Goal: Task Accomplishment & Management: Manage account settings

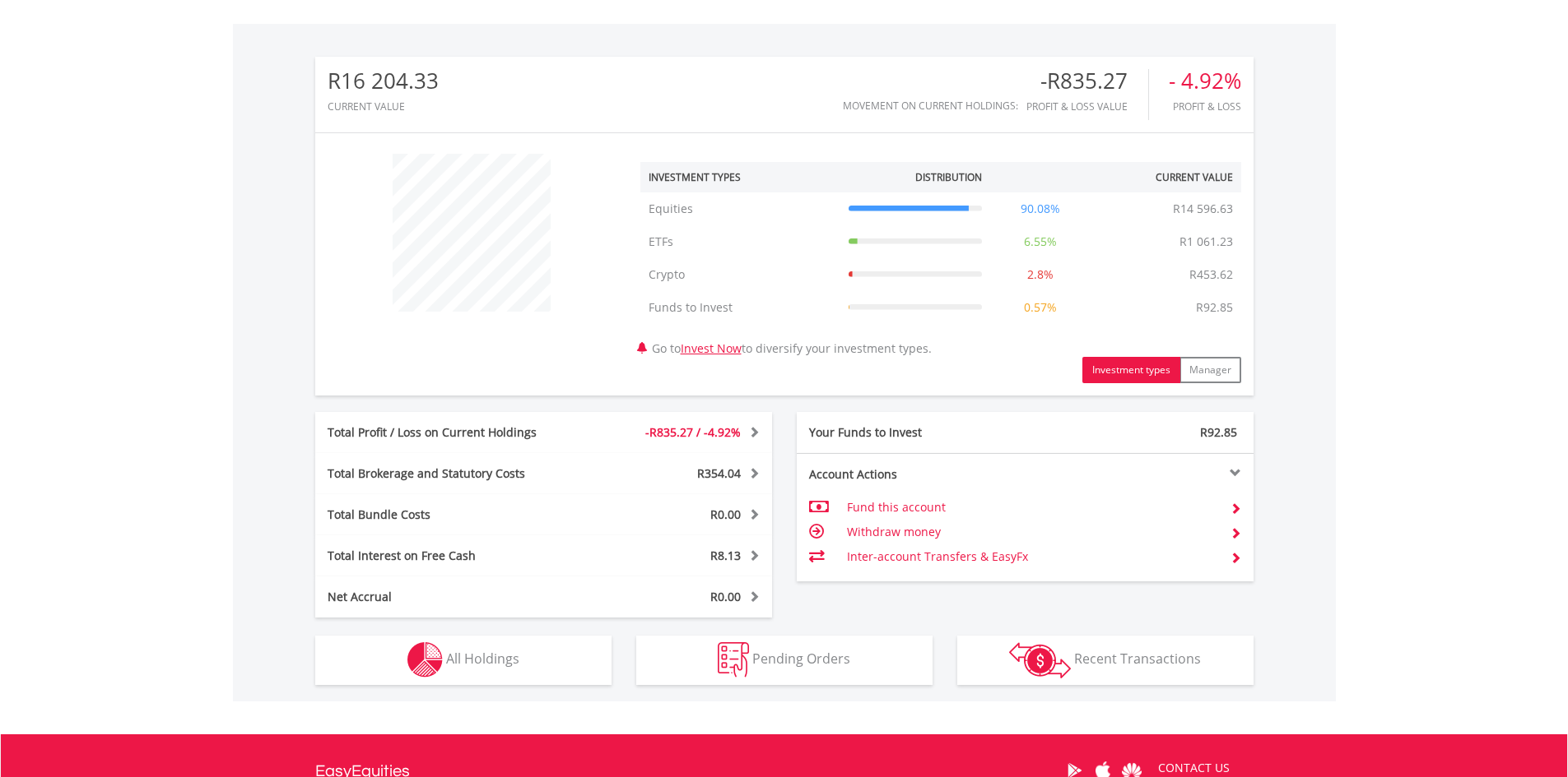
scroll to position [680, 0]
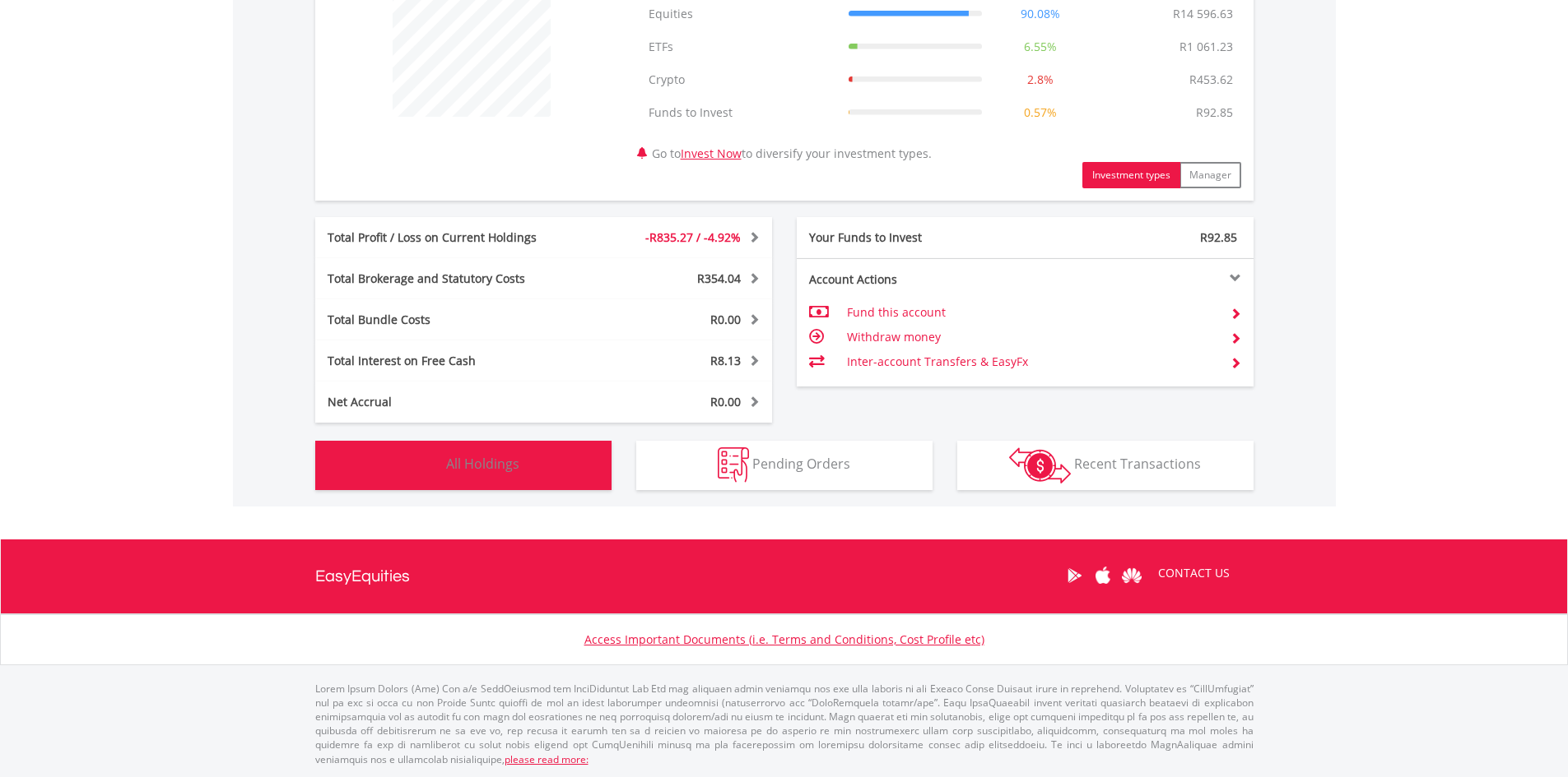
click at [473, 460] on span "All Holdings" at bounding box center [482, 463] width 73 height 18
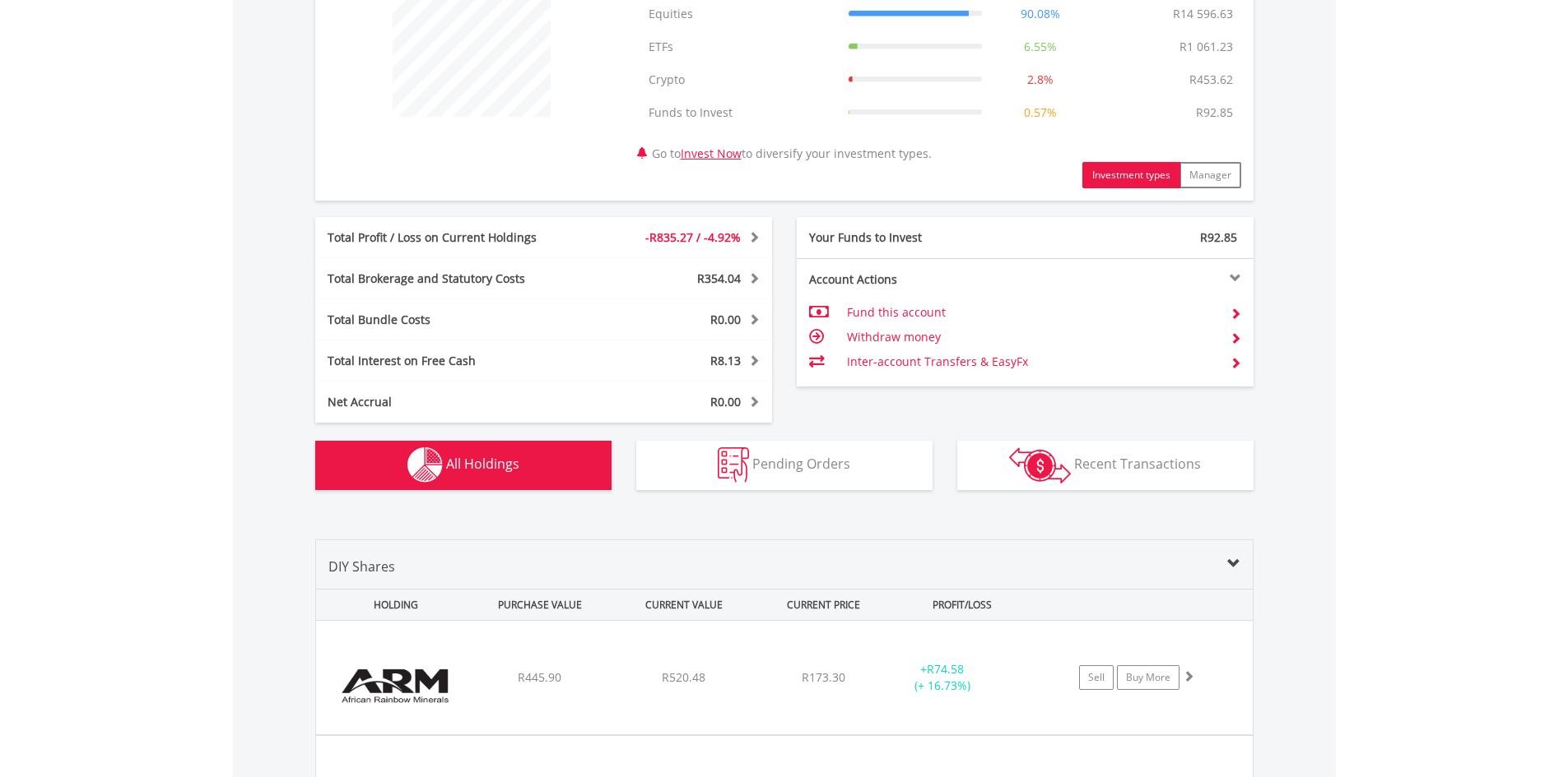
scroll to position [1220, 0]
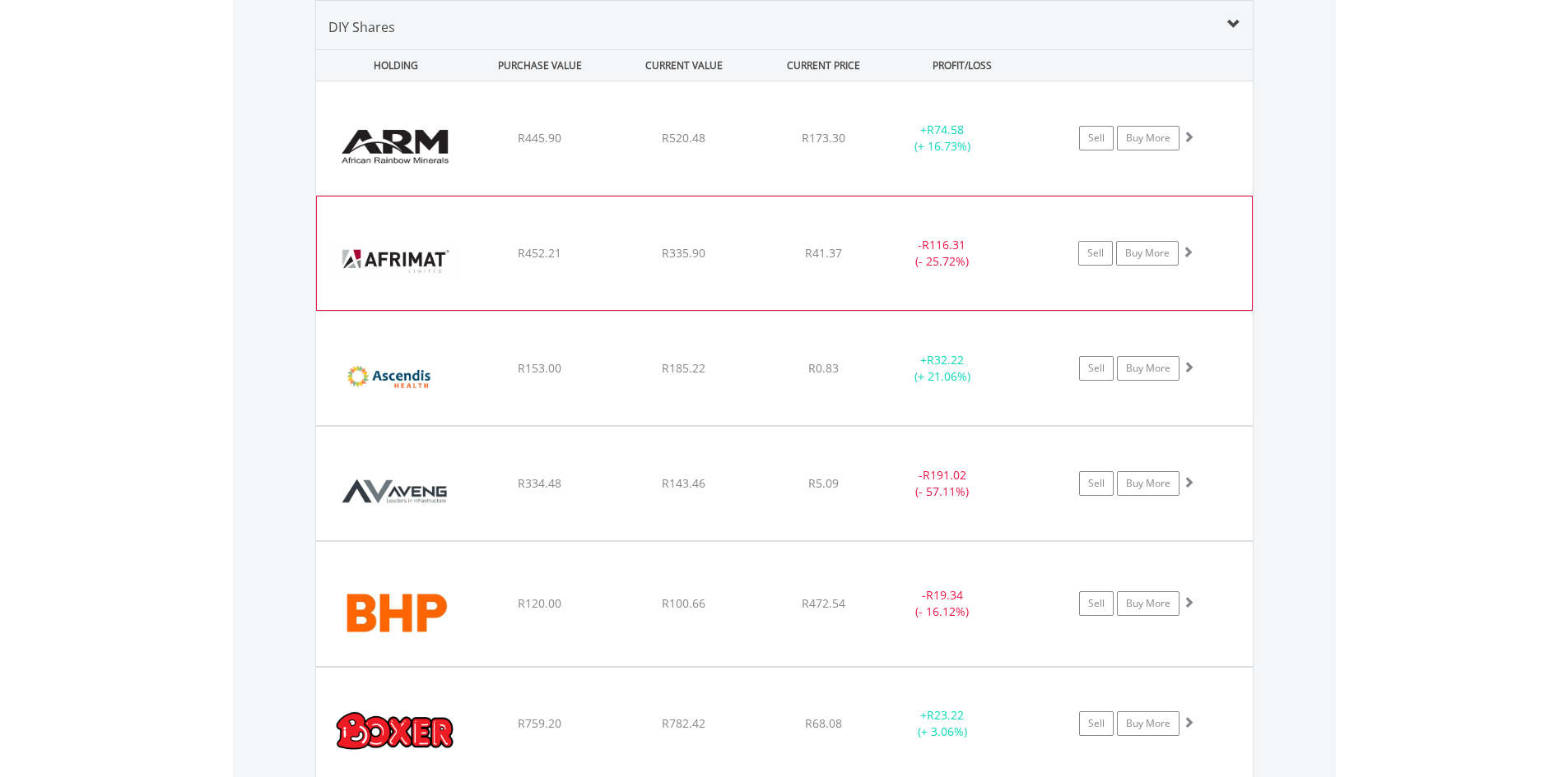
click at [787, 195] on div "﻿ Afrimat Limited R452.21 R335.90 R41.37 - R116.31 (- 25.72%) Sell Buy More" at bounding box center [784, 138] width 936 height 113
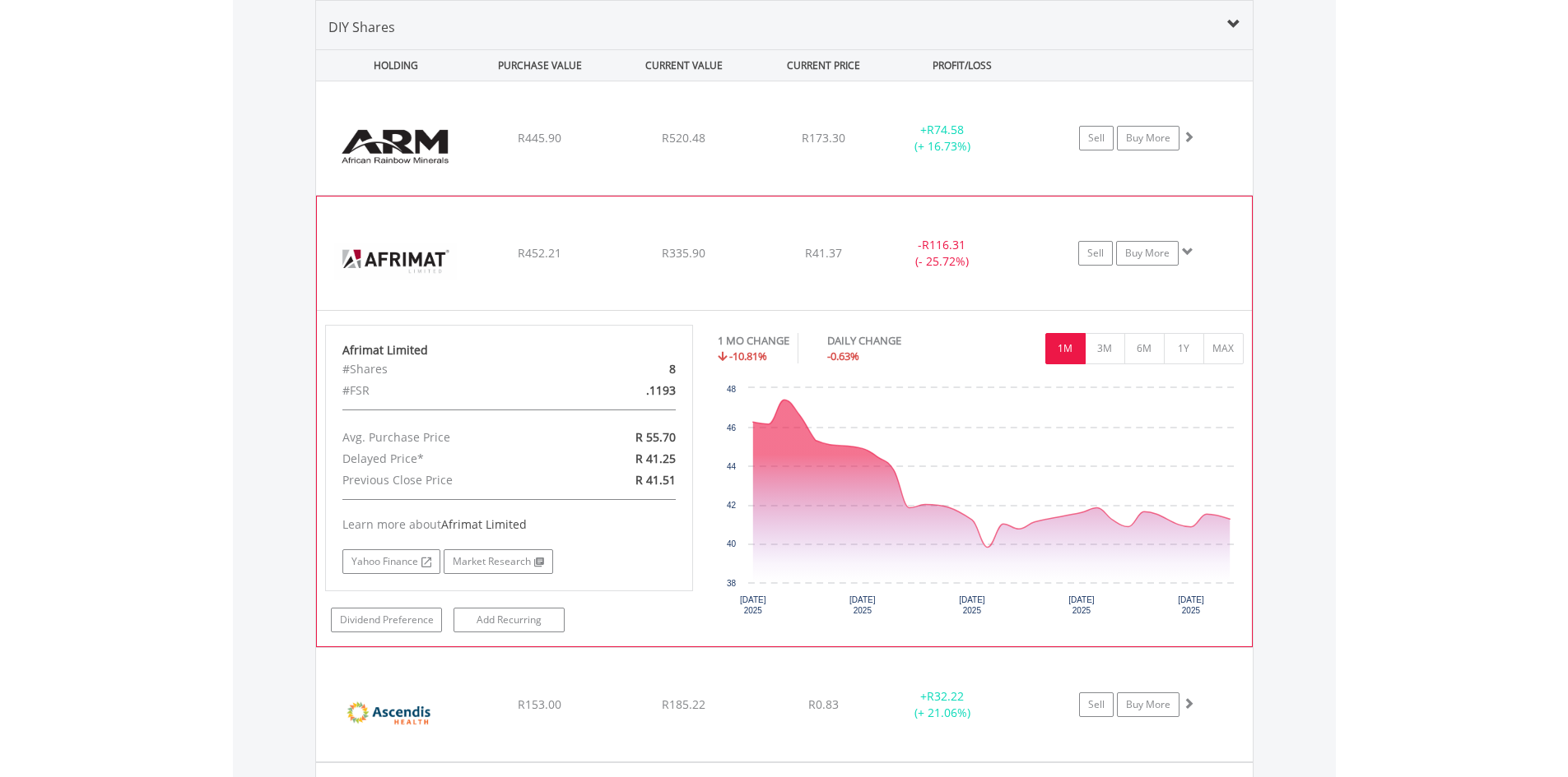
click at [787, 195] on div "﻿ Afrimat Limited R452.21 R335.90 R41.37 - R116.31 (- 25.72%) Sell Buy More" at bounding box center [784, 138] width 936 height 113
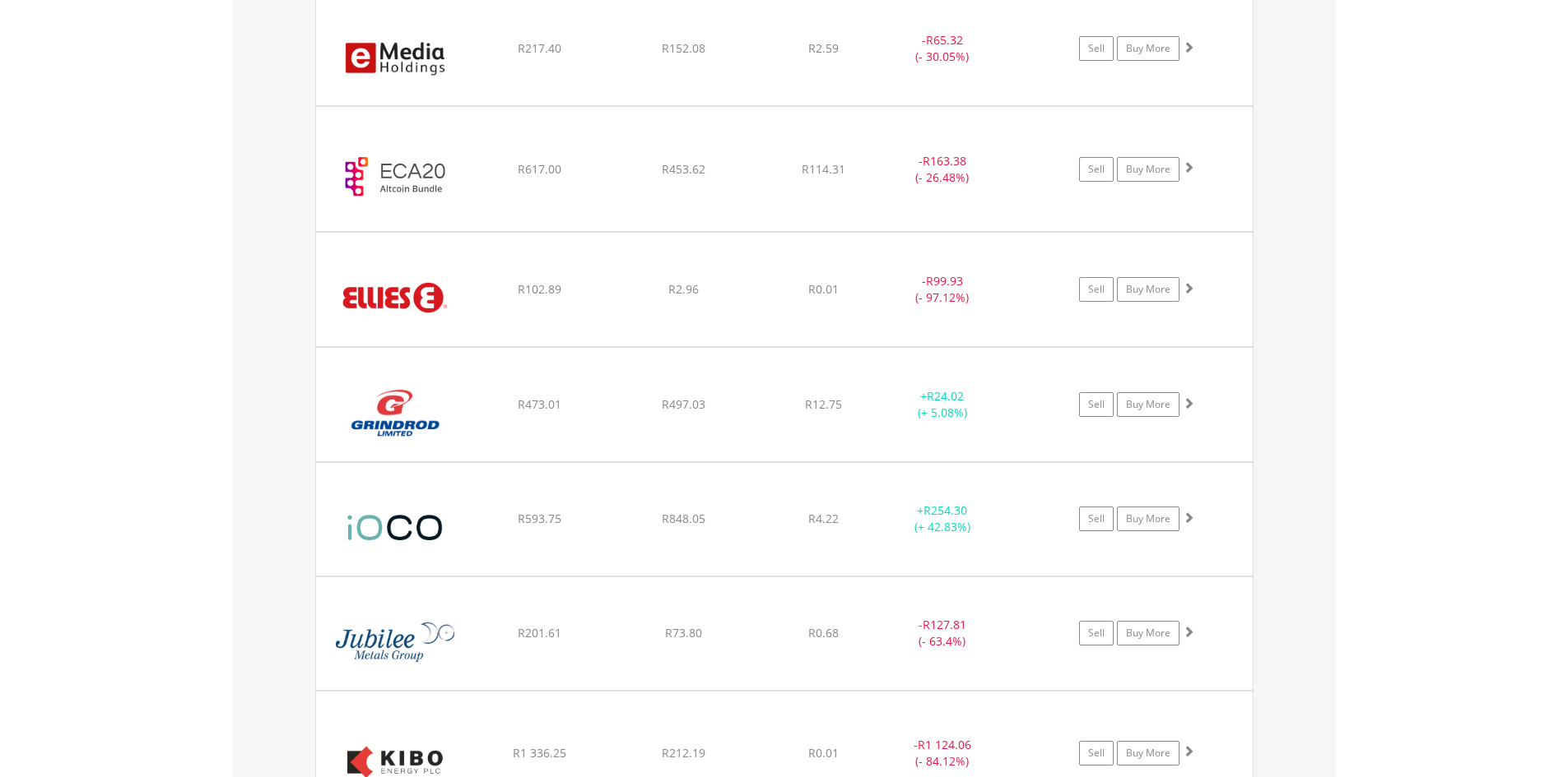
scroll to position [2125, 0]
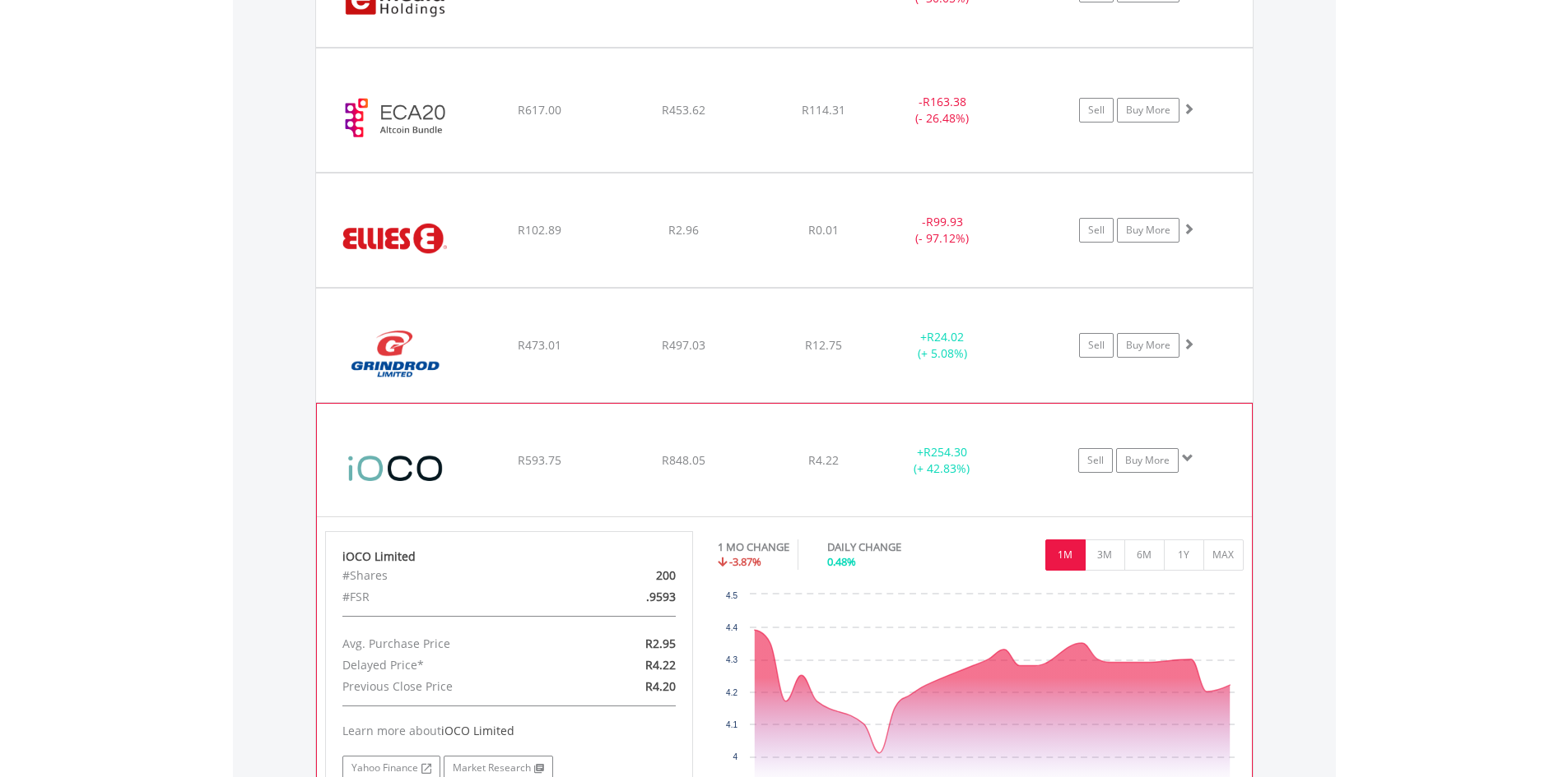
scroll to position [2289, 0]
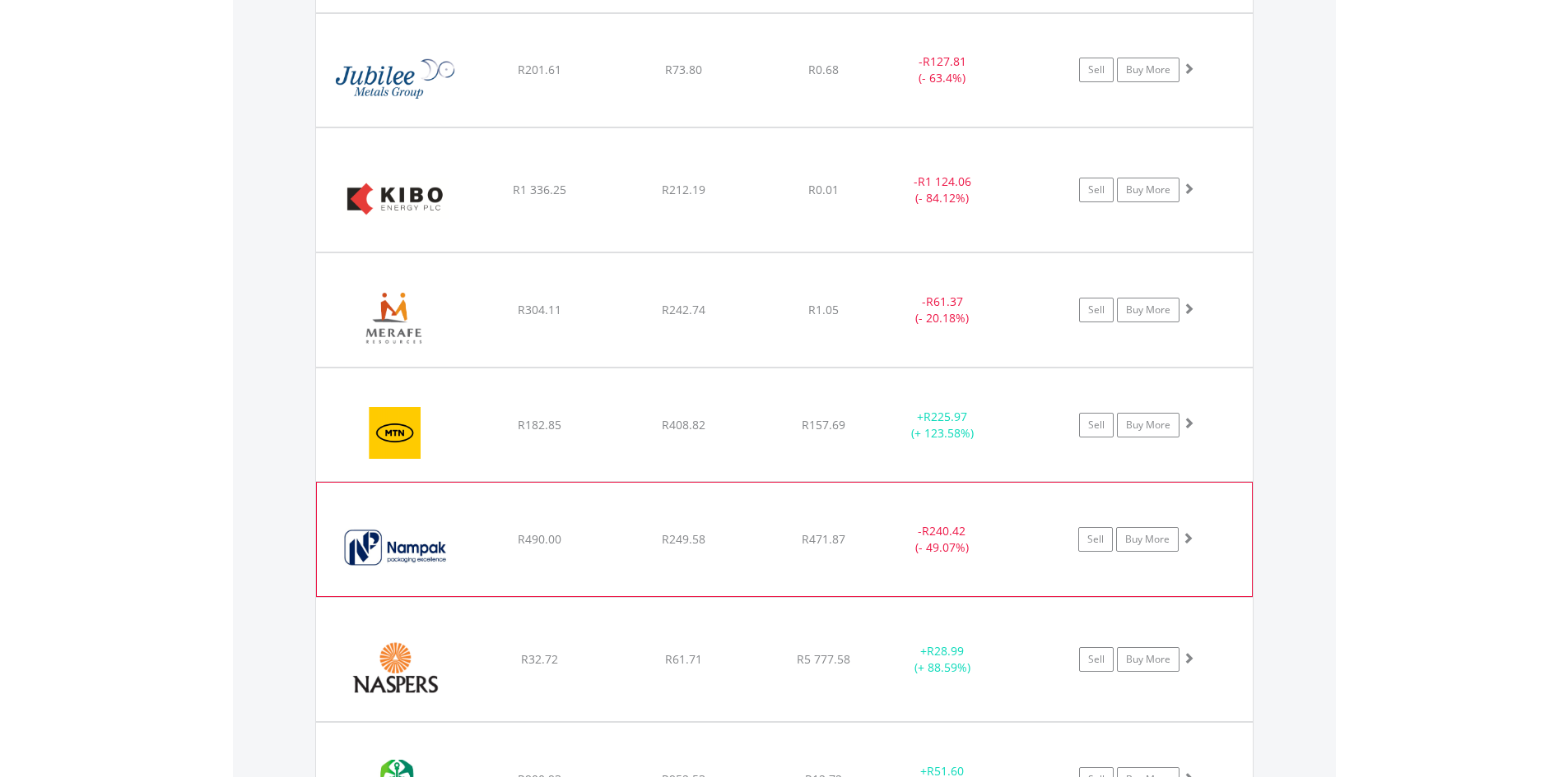
scroll to position [2700, 0]
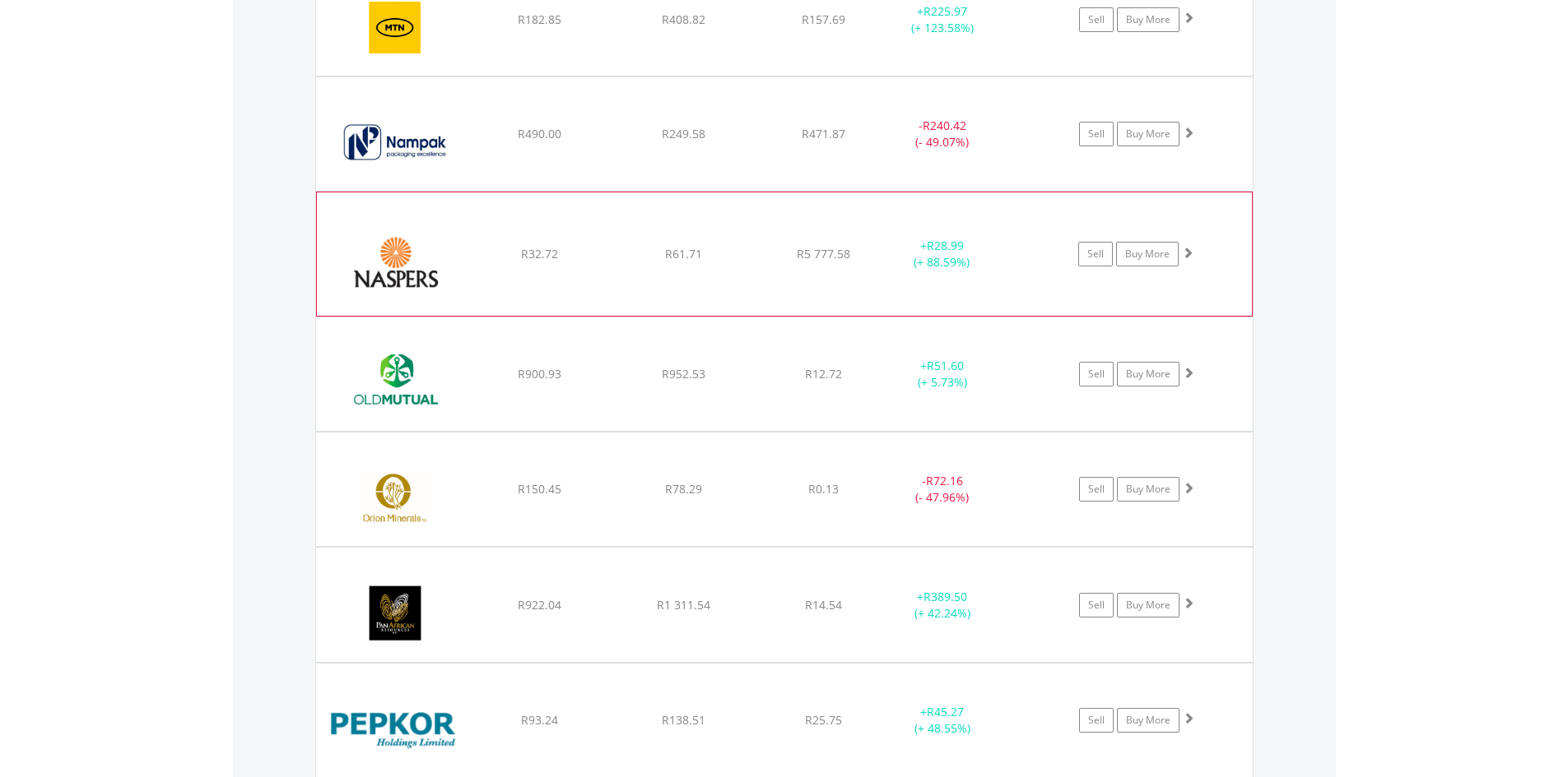
scroll to position [3112, 0]
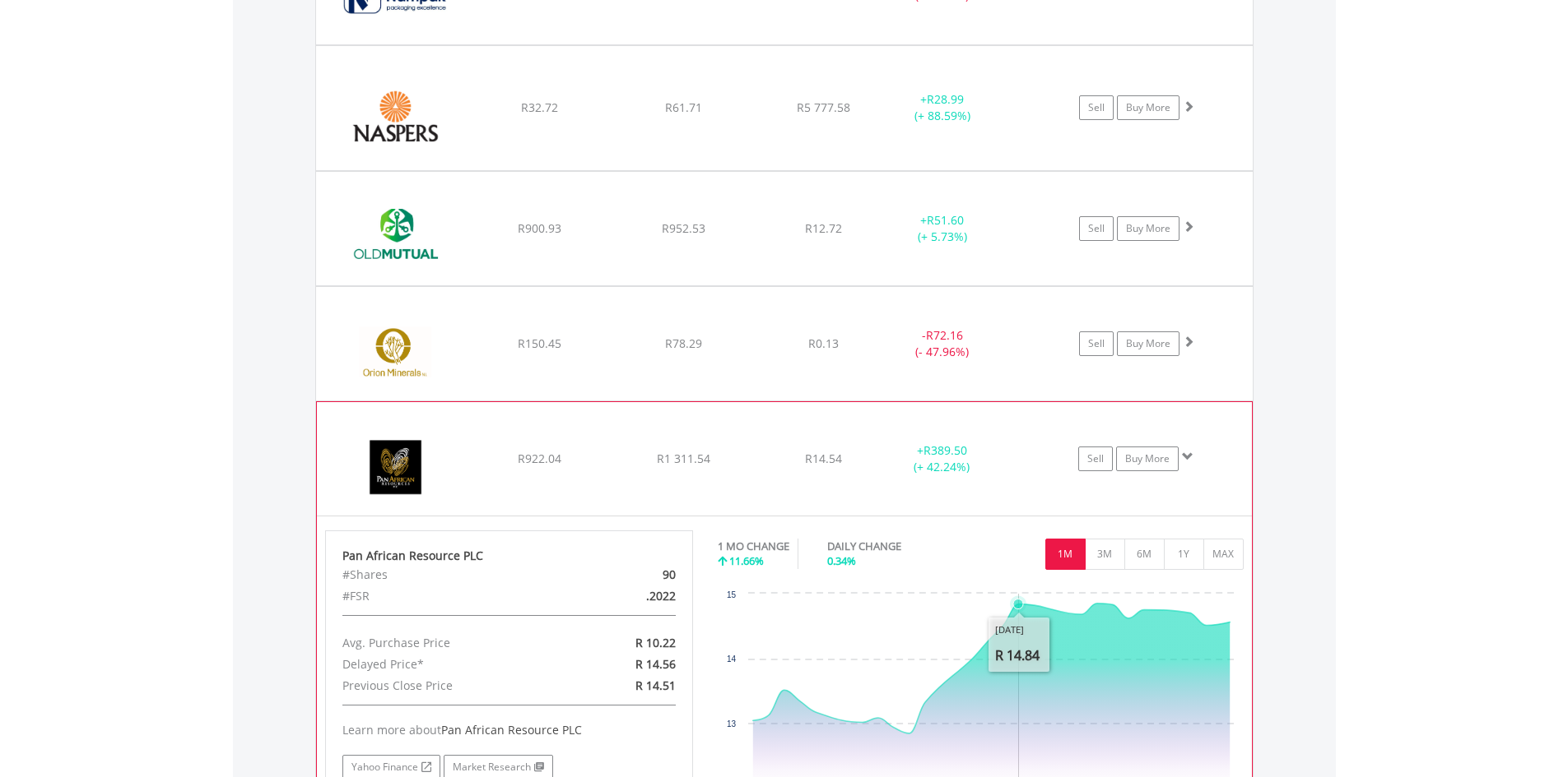
scroll to position [3276, 0]
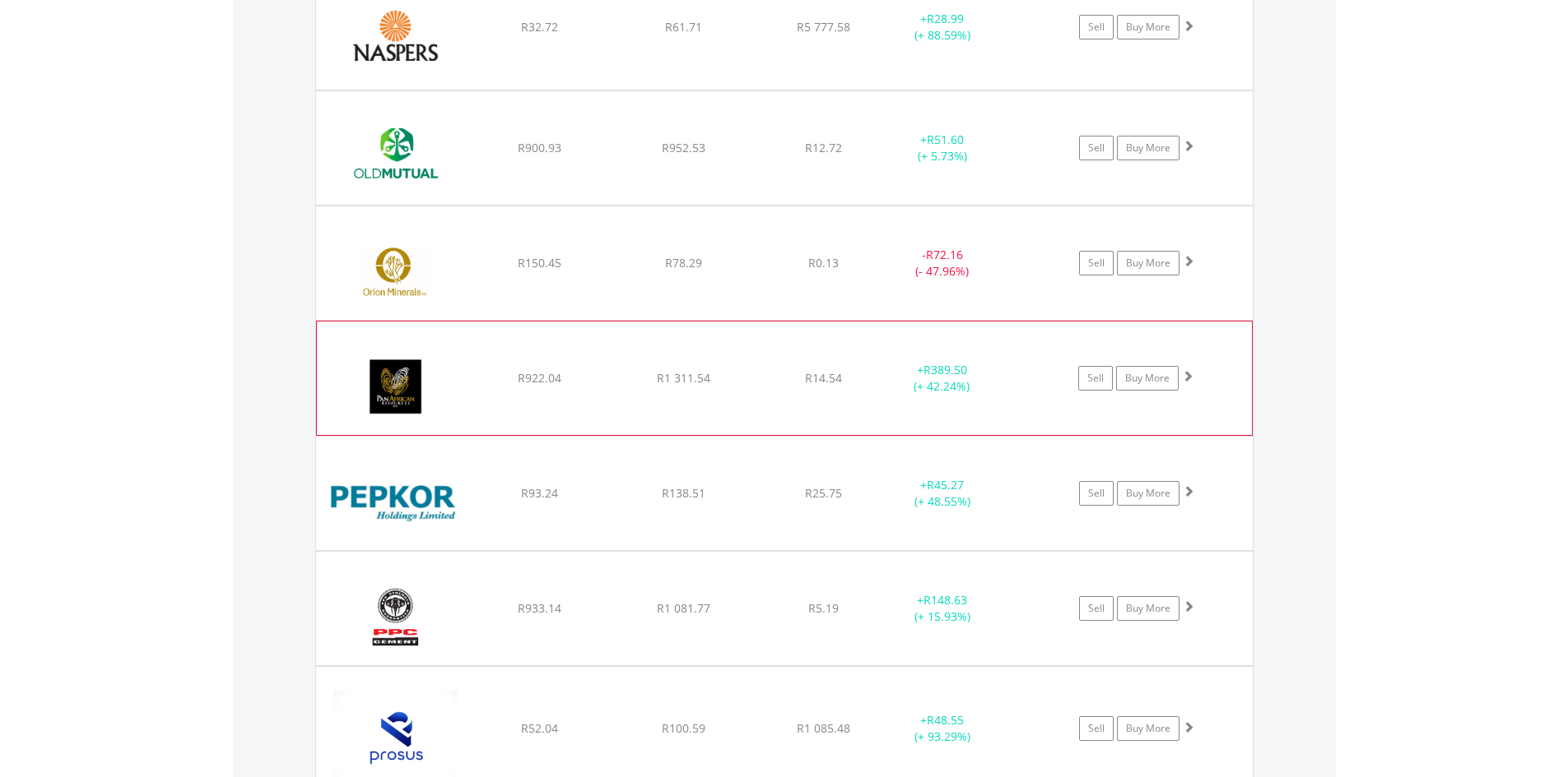
scroll to position [3359, 0]
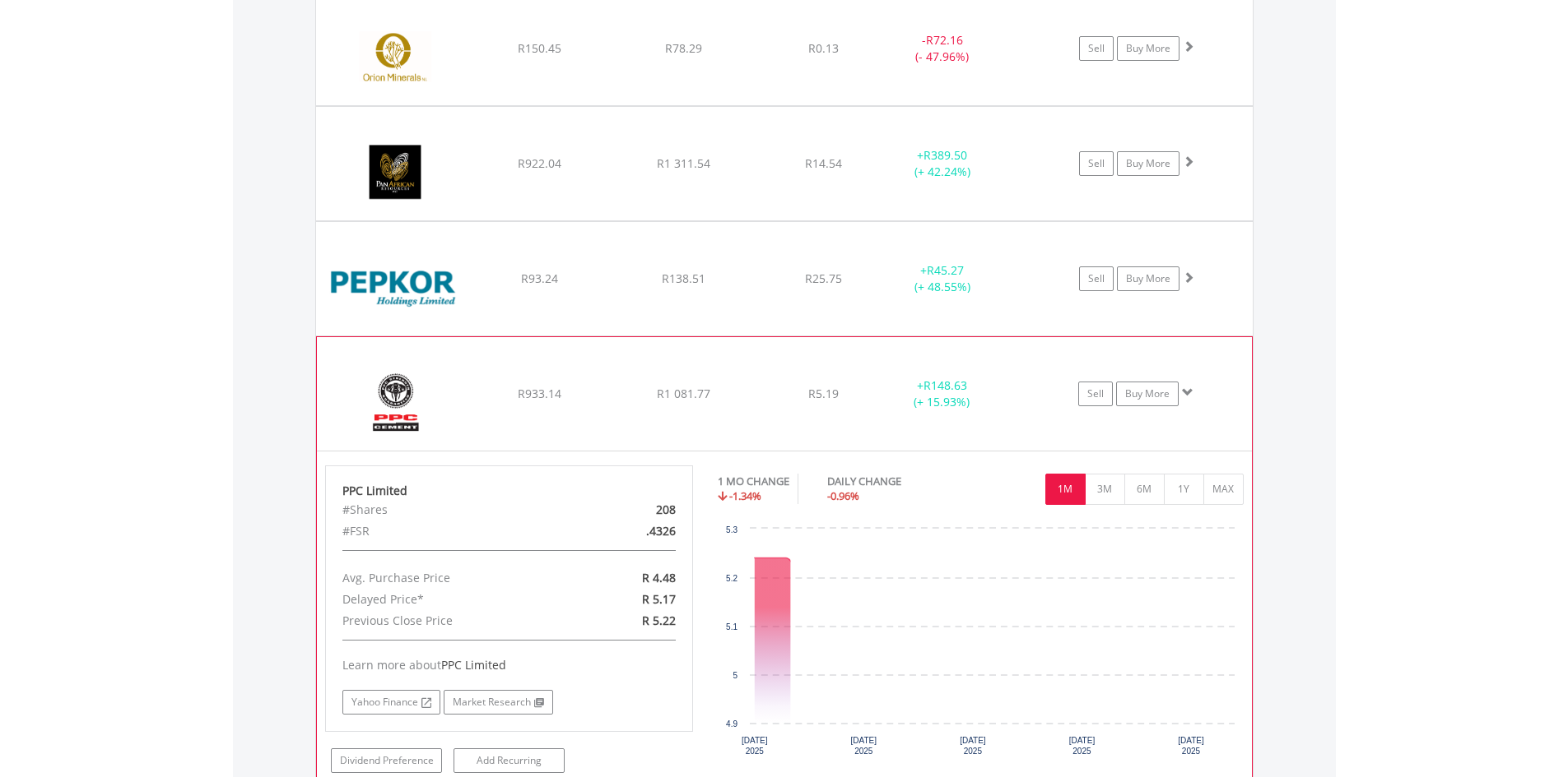
scroll to position [3770, 0]
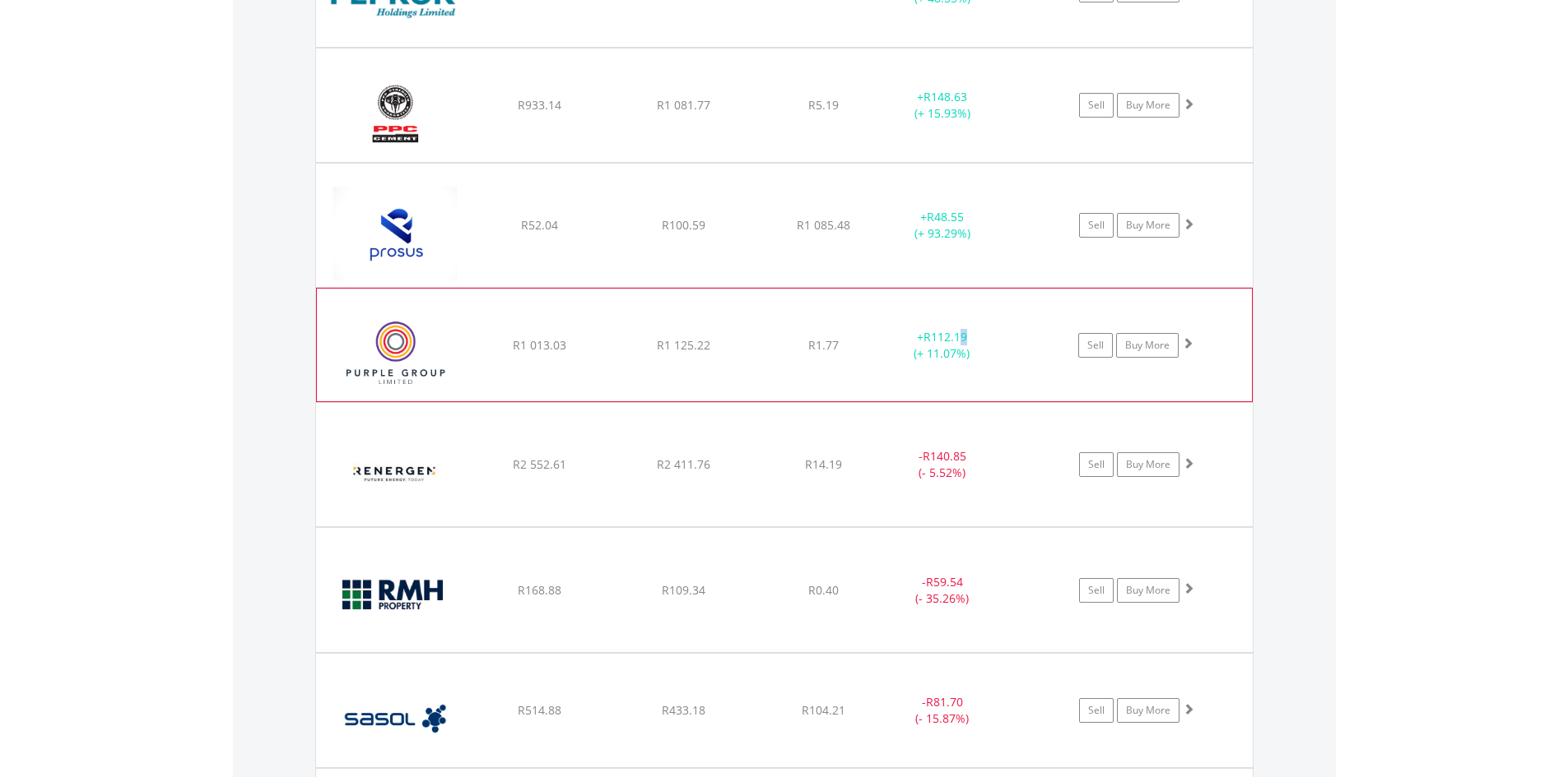
scroll to position [3852, 0]
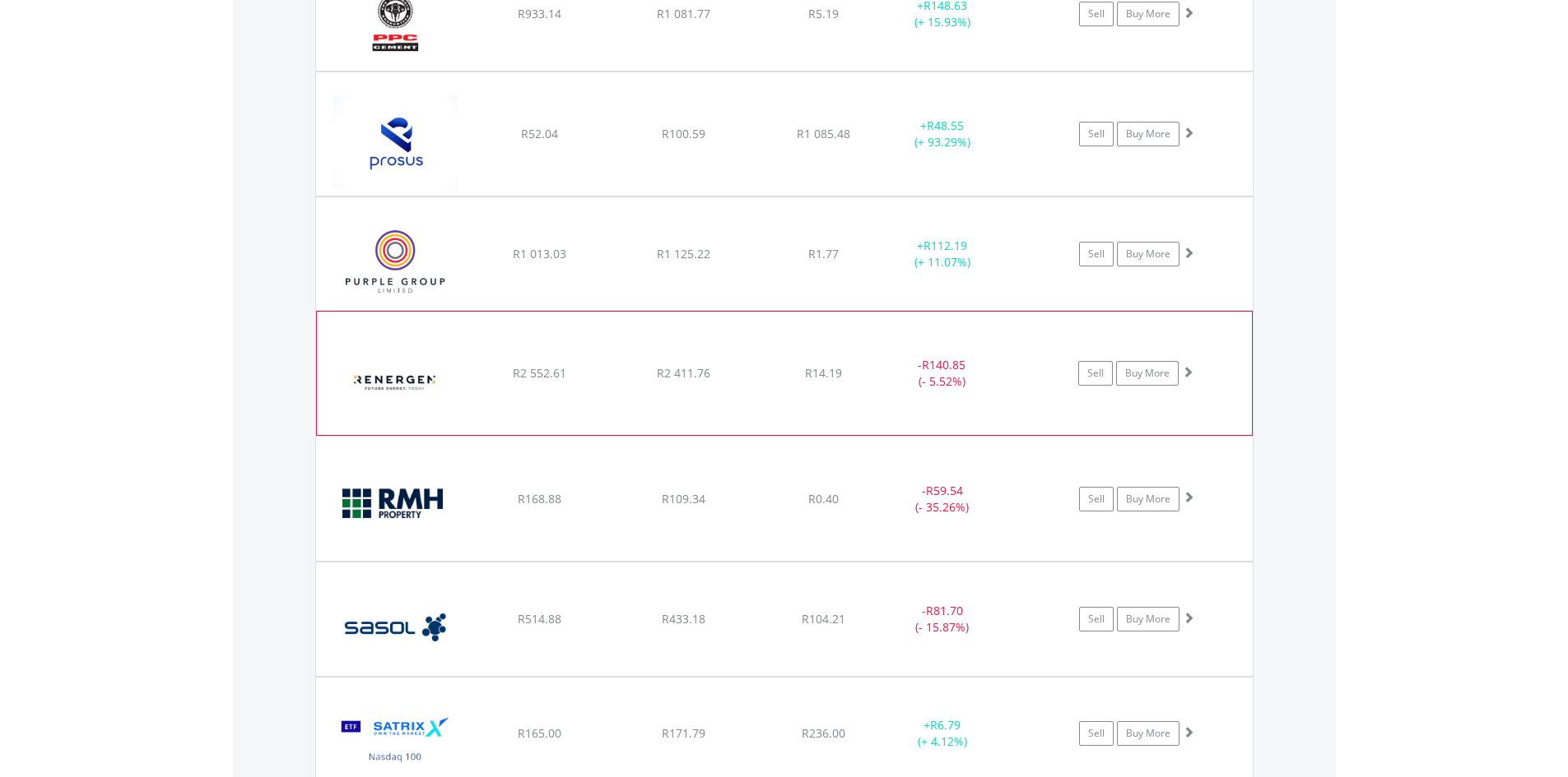
scroll to position [4099, 0]
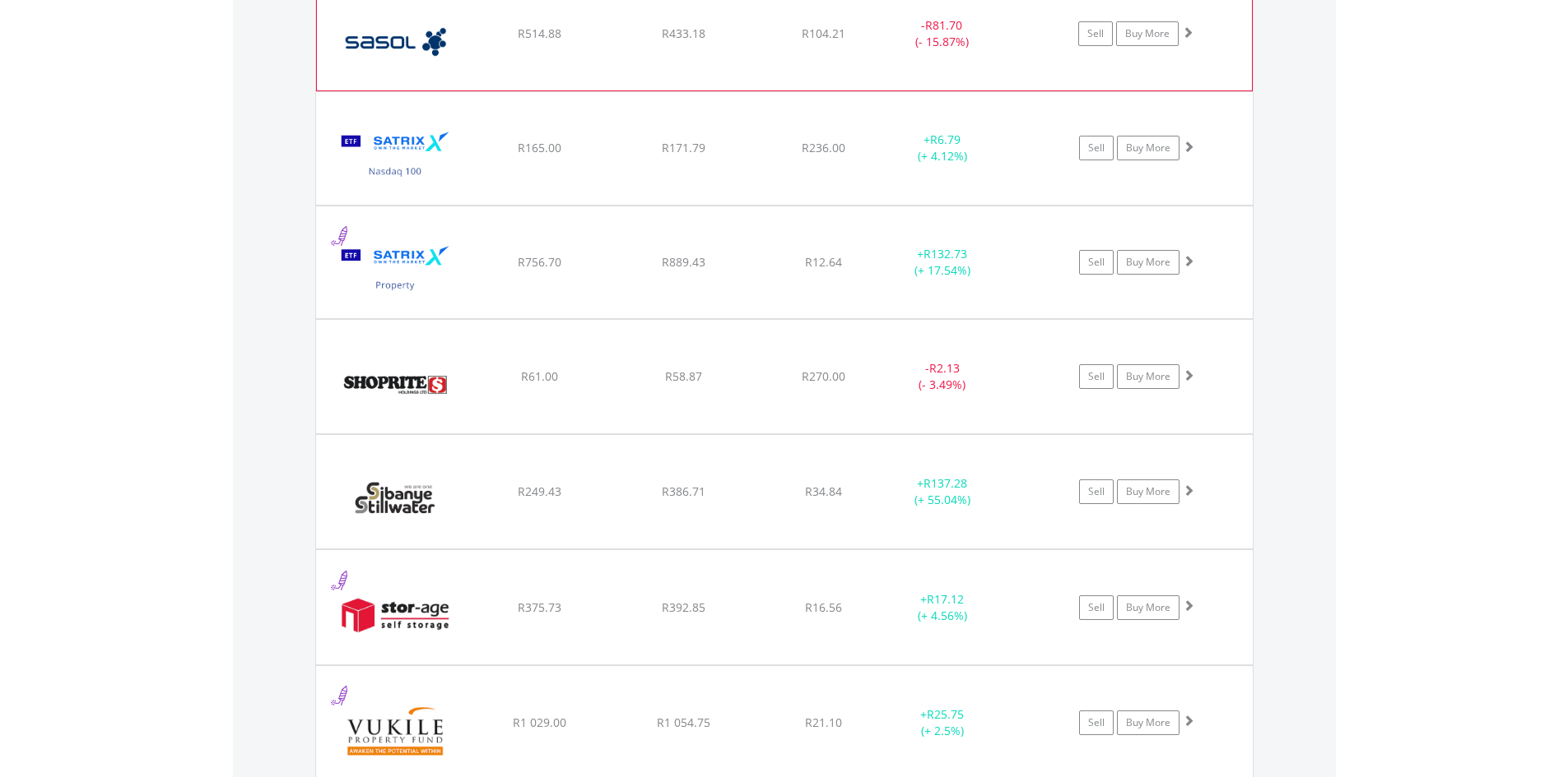
scroll to position [4510, 0]
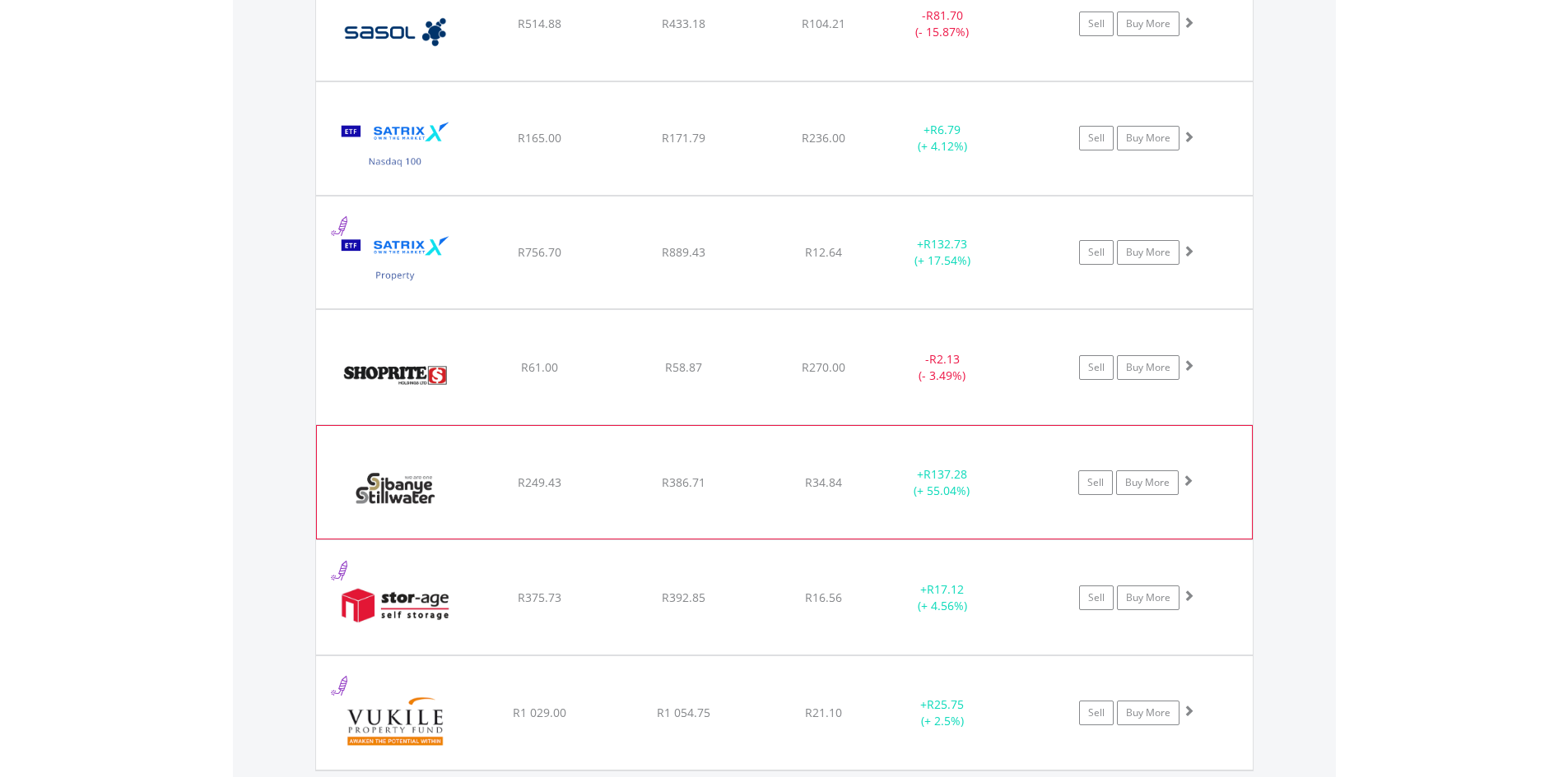
drag, startPoint x: 882, startPoint y: 440, endPoint x: 884, endPoint y: 424, distance: 16.1
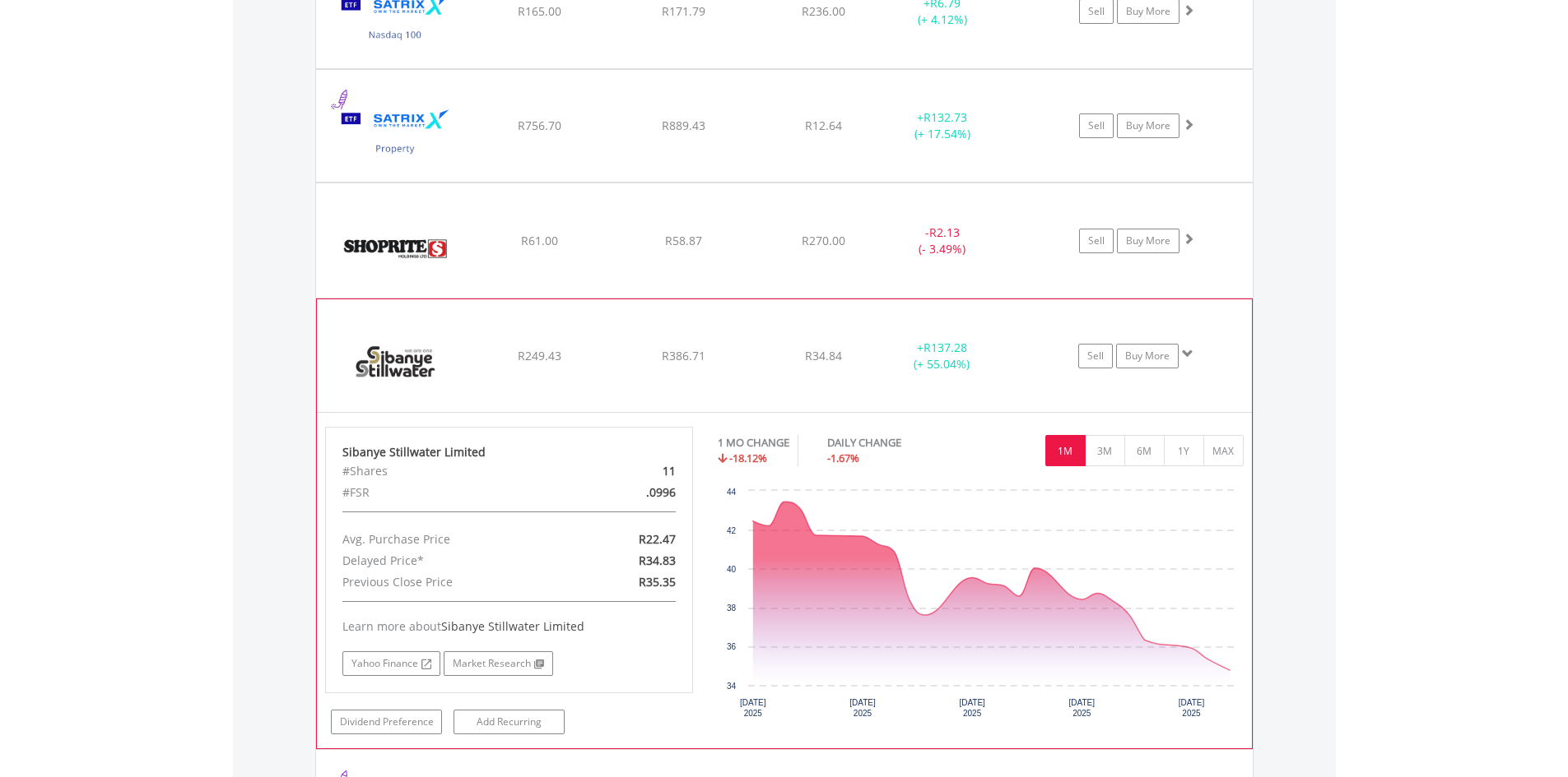
scroll to position [4674, 0]
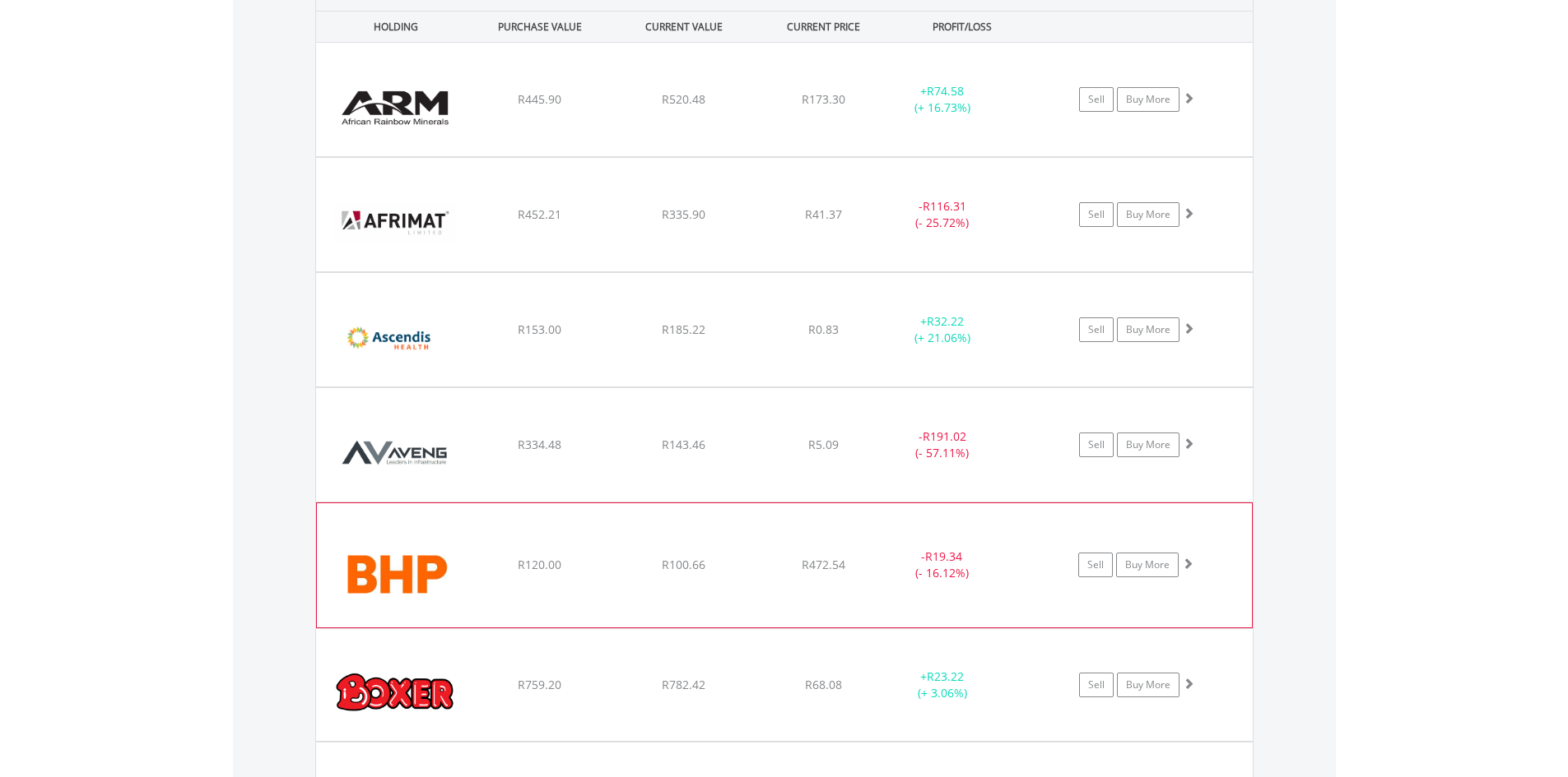
scroll to position [1221, 0]
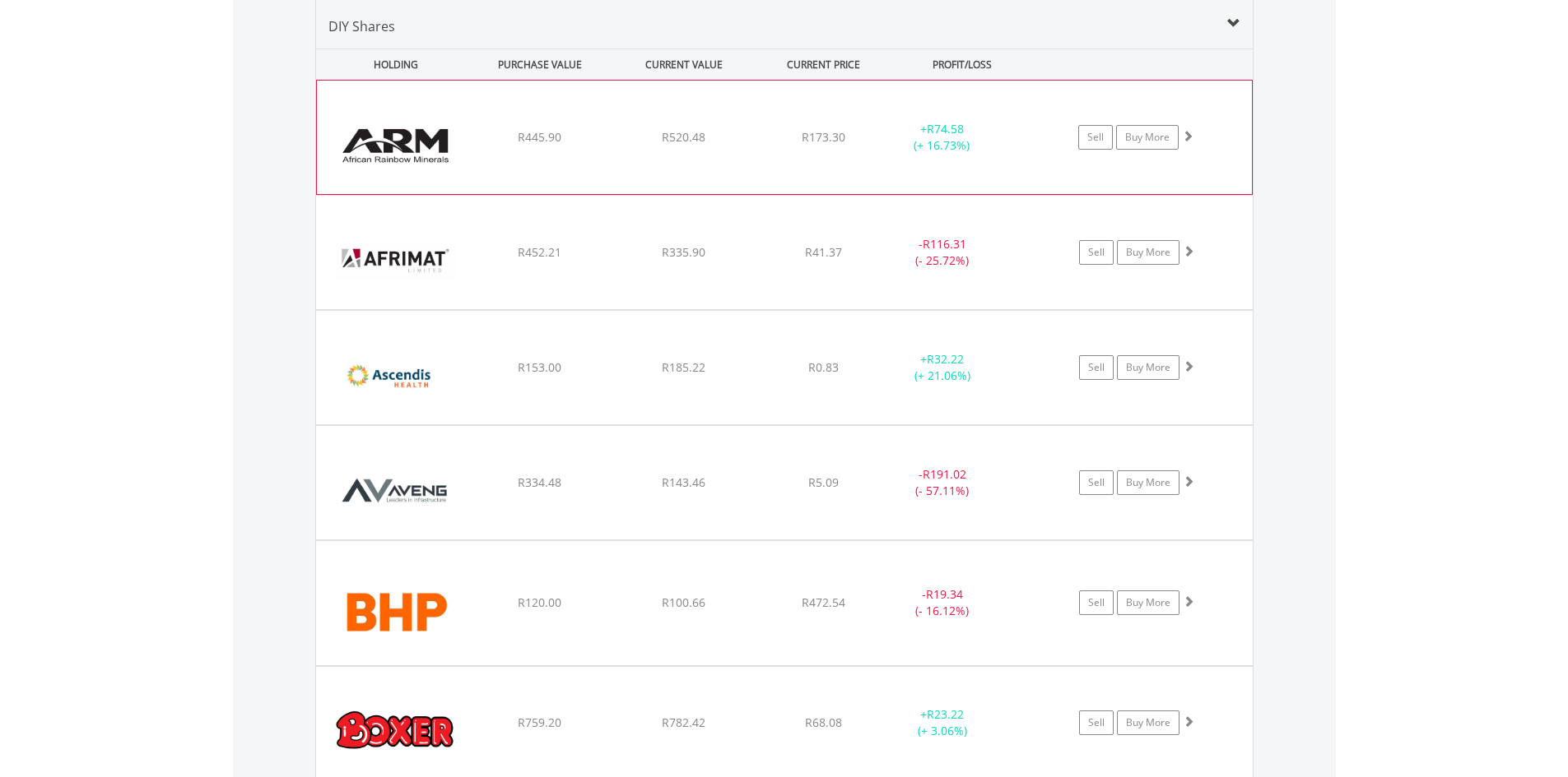
click at [856, 105] on div "﻿ African Rainbow Mineral Limited R445.90 R520.48 R173.30 + R74.58 (+ 16.73%) S…" at bounding box center [784, 137] width 934 height 113
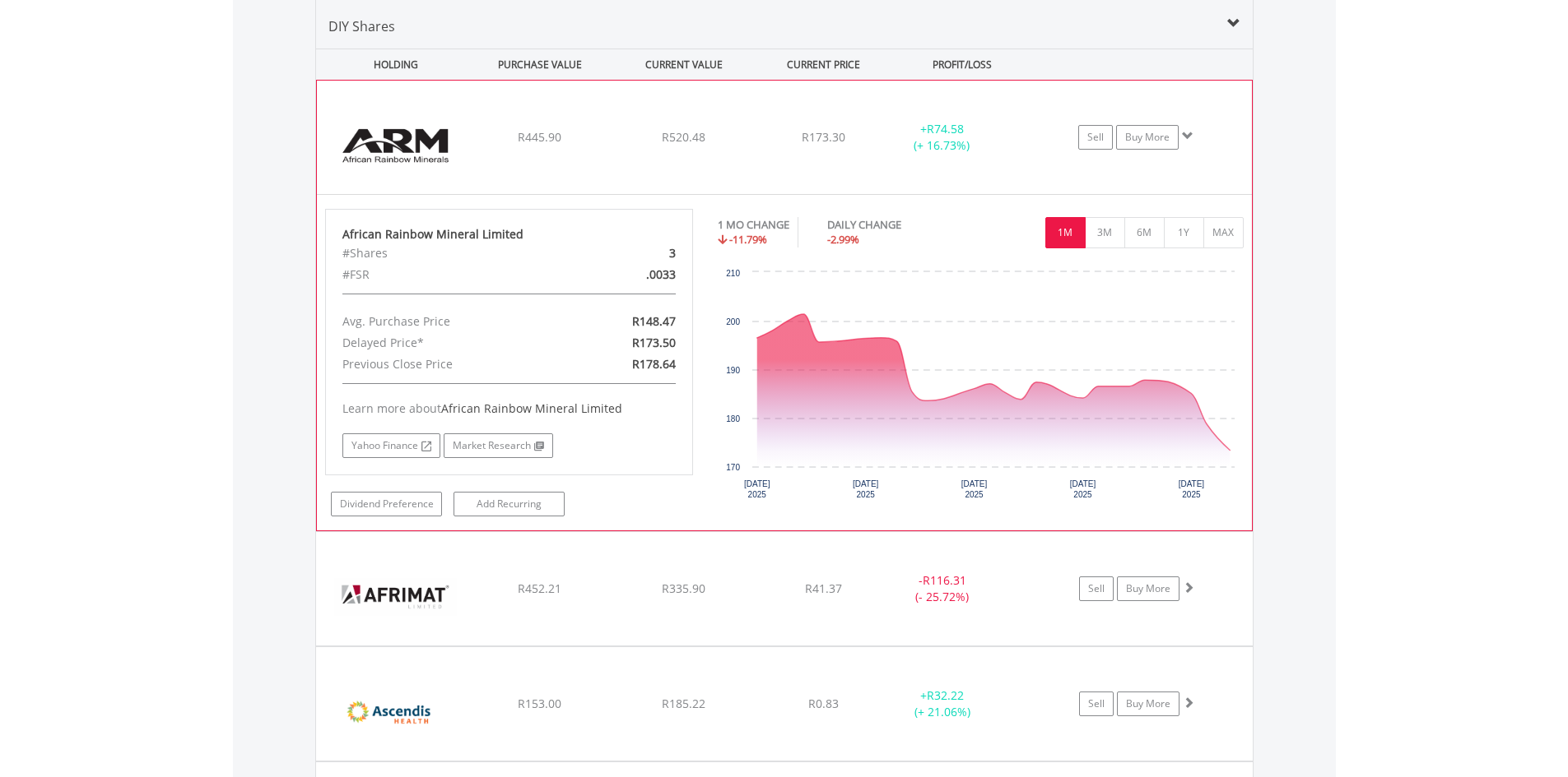
click at [856, 105] on div "﻿ African Rainbow Mineral Limited R445.90 R520.48 R173.30 + R74.58 (+ 16.73%) S…" at bounding box center [784, 137] width 934 height 113
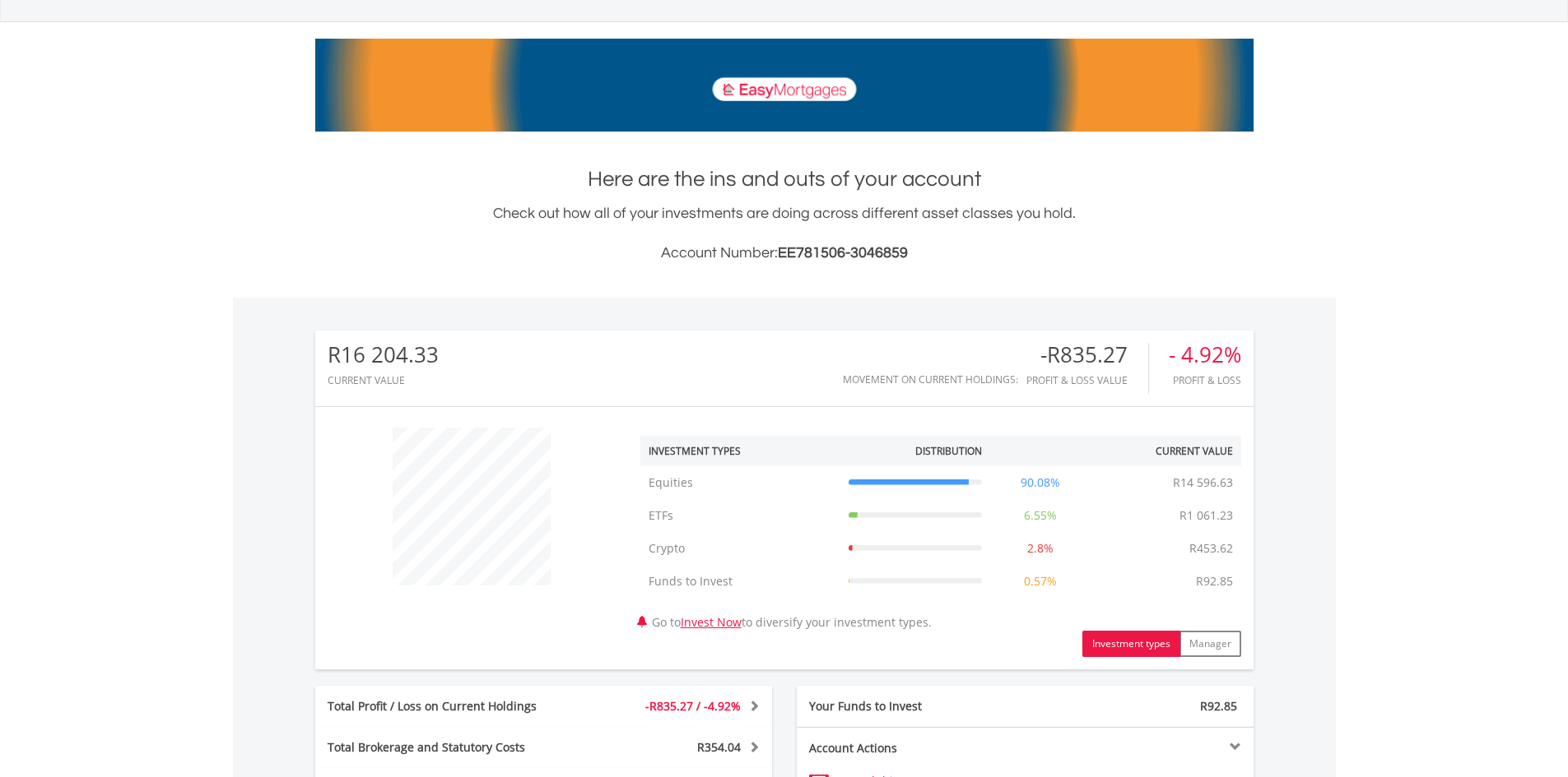
scroll to position [0, 0]
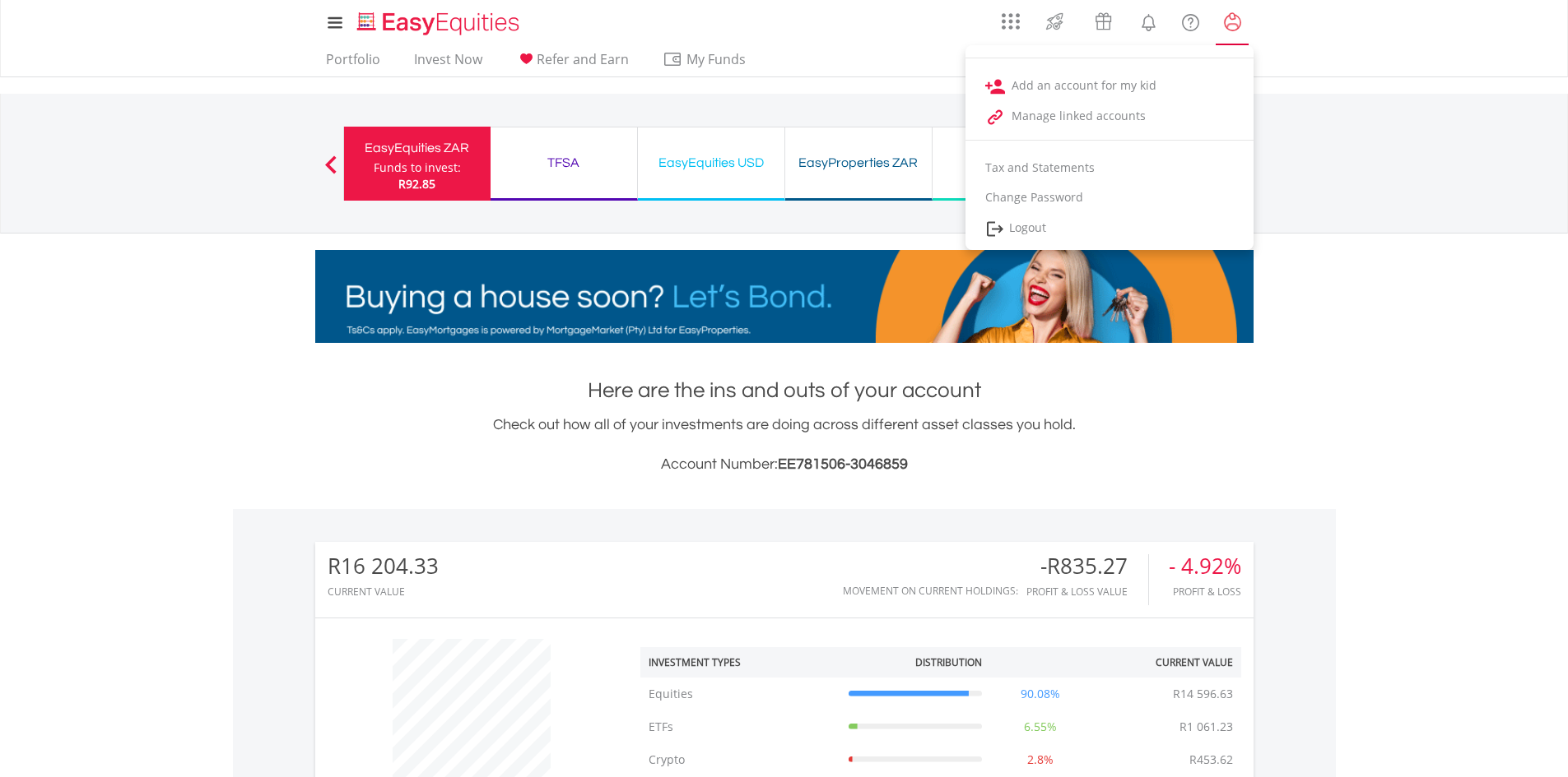
click at [1225, 11] on link "My Profile" at bounding box center [1232, 21] width 42 height 36
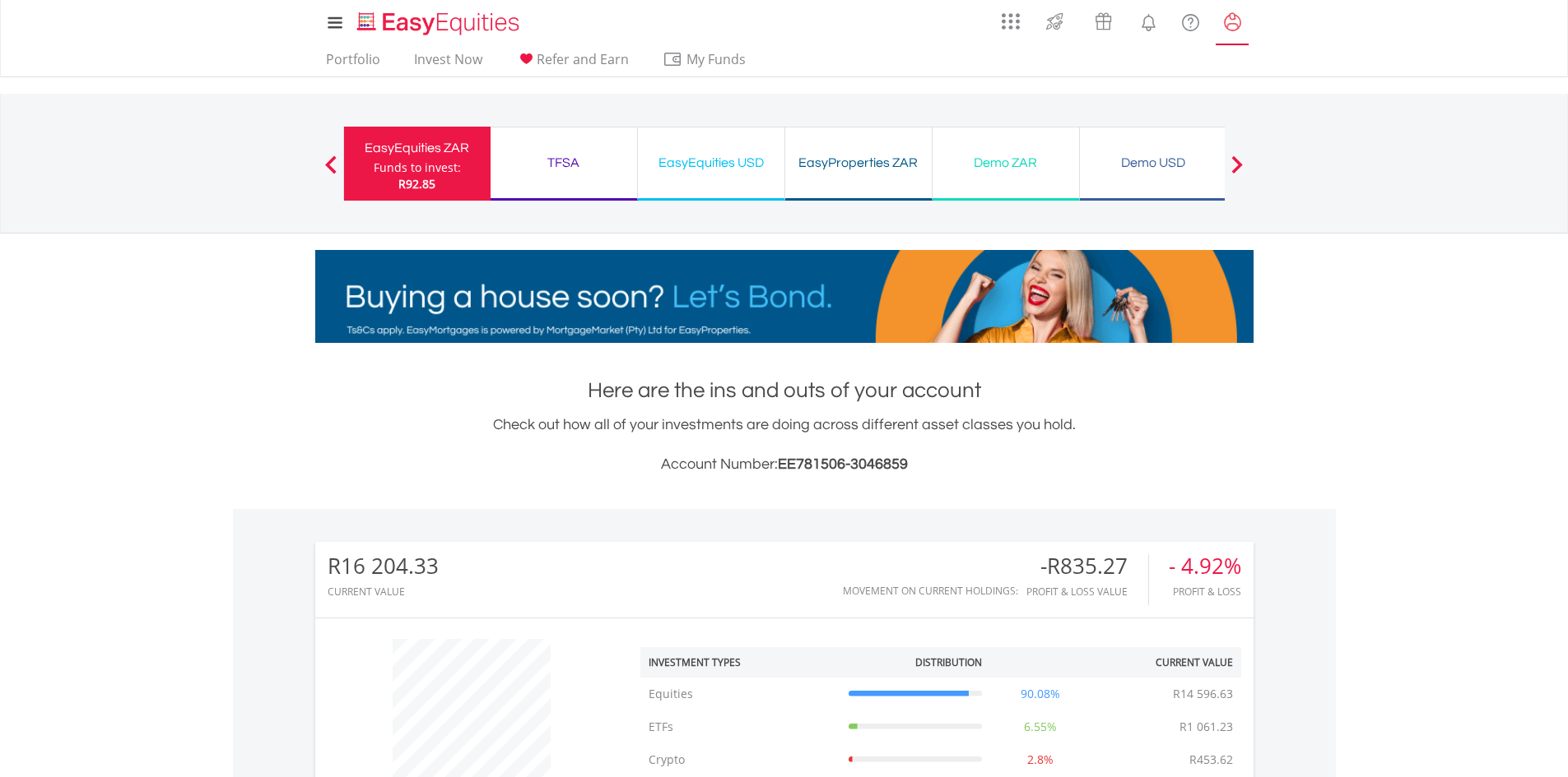
click at [1230, 17] on lord-icon "My Profile" at bounding box center [1233, 22] width 20 height 20
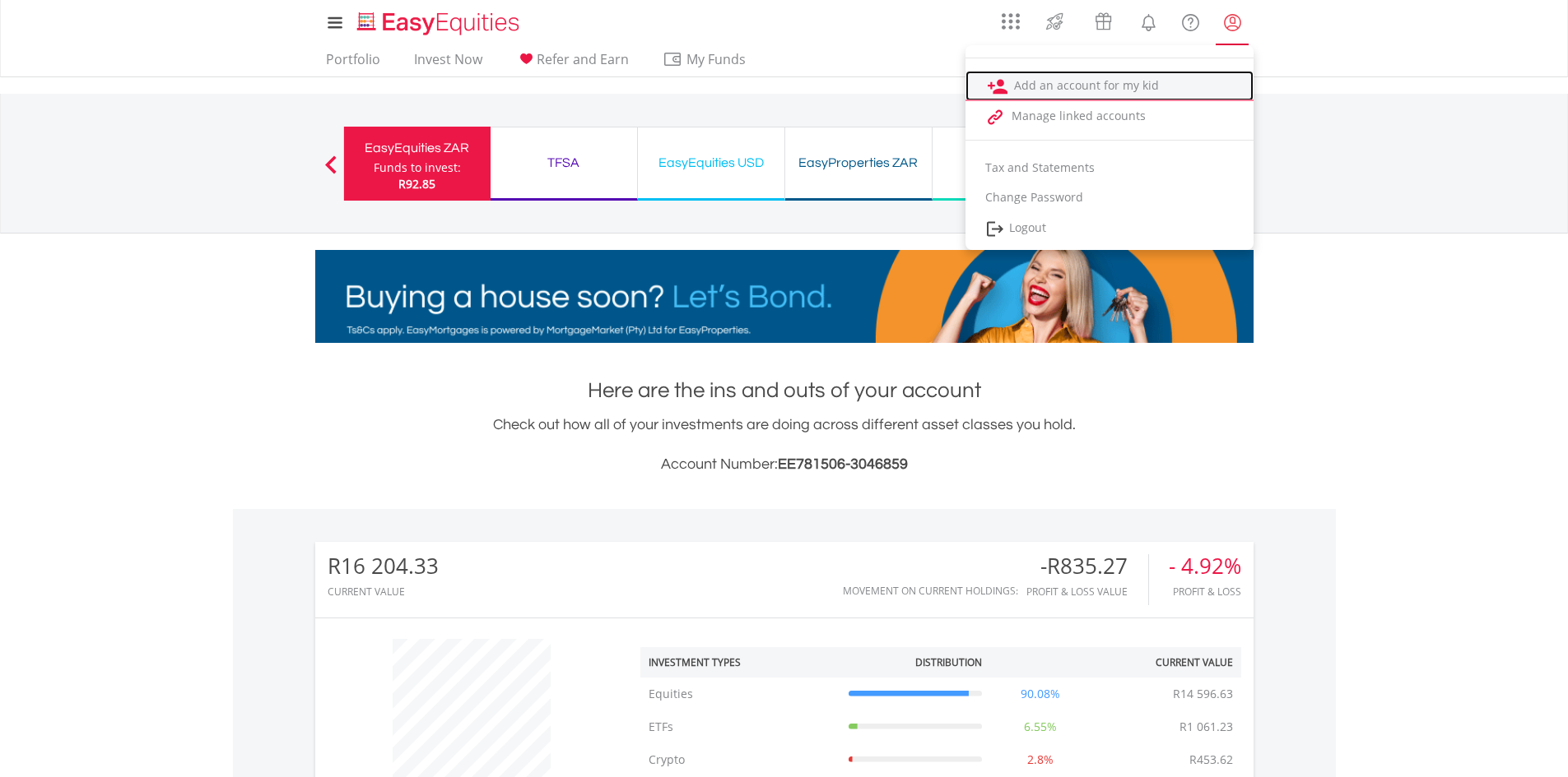
click at [1227, 86] on link "Add an account for my kid" at bounding box center [1109, 85] width 288 height 31
